Goal: Find specific page/section: Find specific page/section

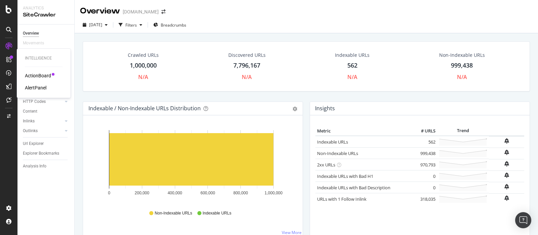
click at [34, 75] on div "ActionBoard" at bounding box center [38, 75] width 26 height 7
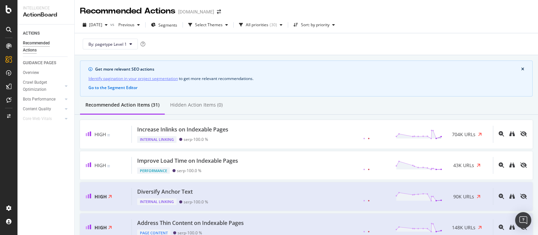
click at [527, 29] on div "[DATE] vs Previous Segments Select Themes All priorities ( 30 ) Sort: by priori…" at bounding box center [306, 26] width 463 height 13
